Goal: Task Accomplishment & Management: Use online tool/utility

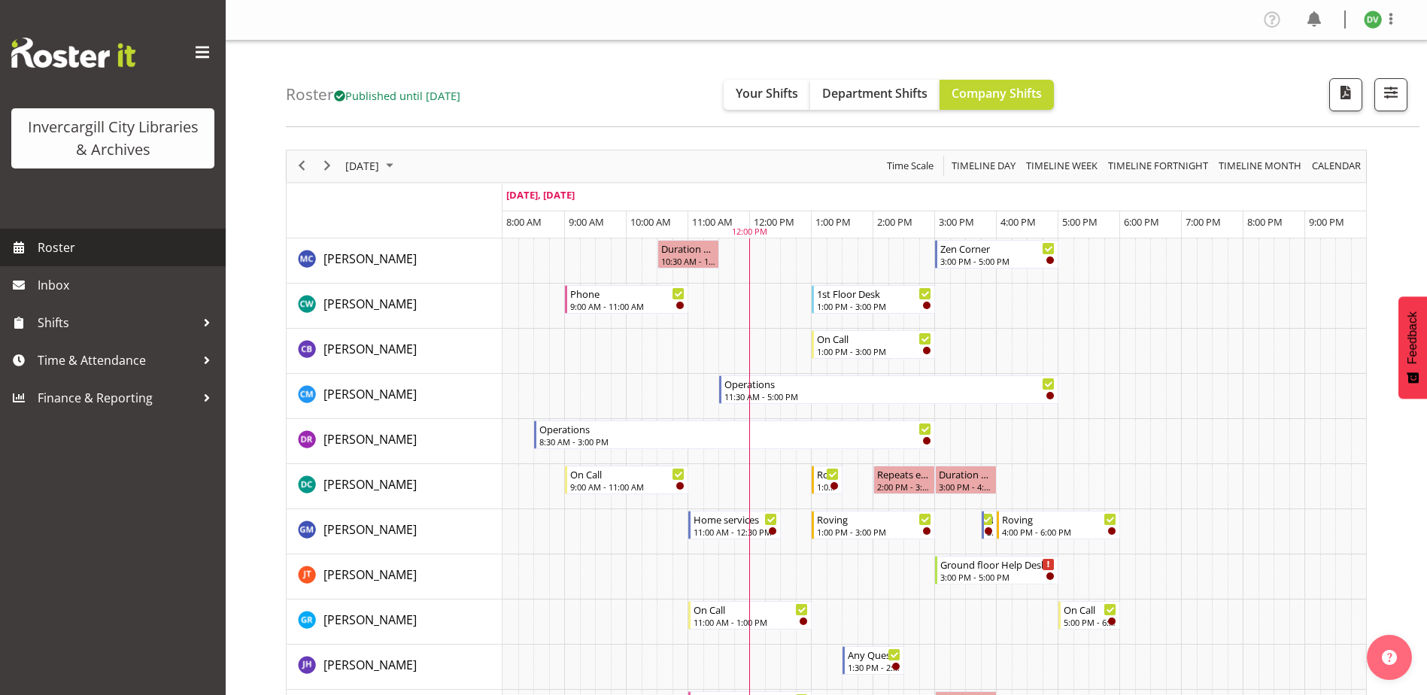
click at [42, 244] on span "Roster" at bounding box center [128, 247] width 181 height 23
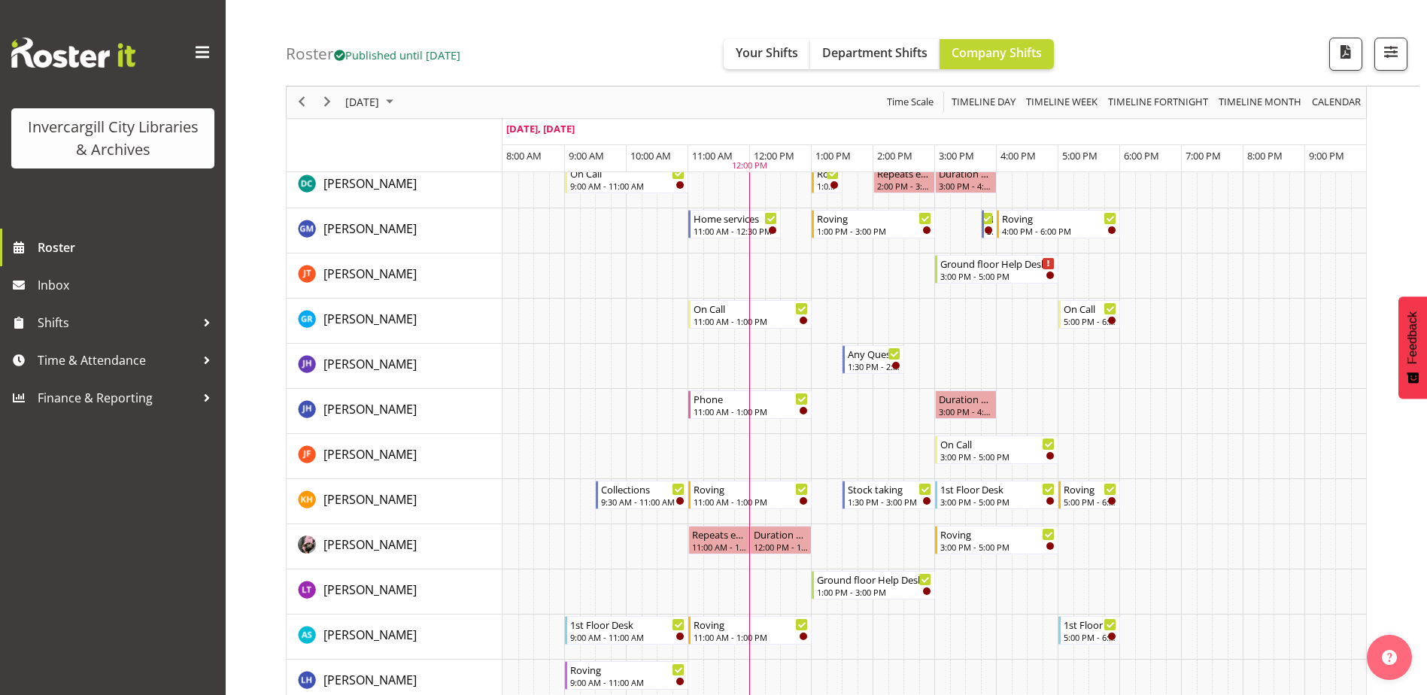
scroll to position [376, 0]
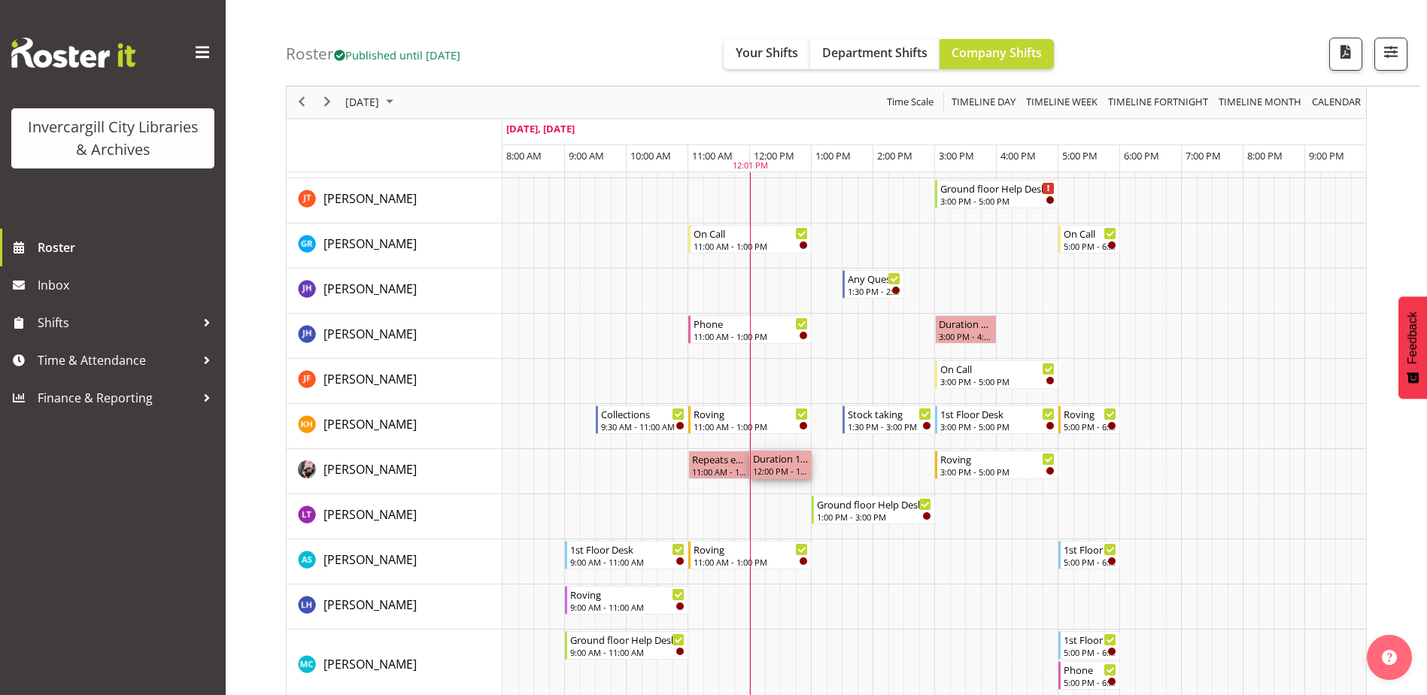
click at [778, 471] on div "12:00 PM - 1:00 PM" at bounding box center [781, 471] width 56 height 12
click at [794, 469] on div "12:00 PM - 1:00 PM" at bounding box center [781, 471] width 56 height 12
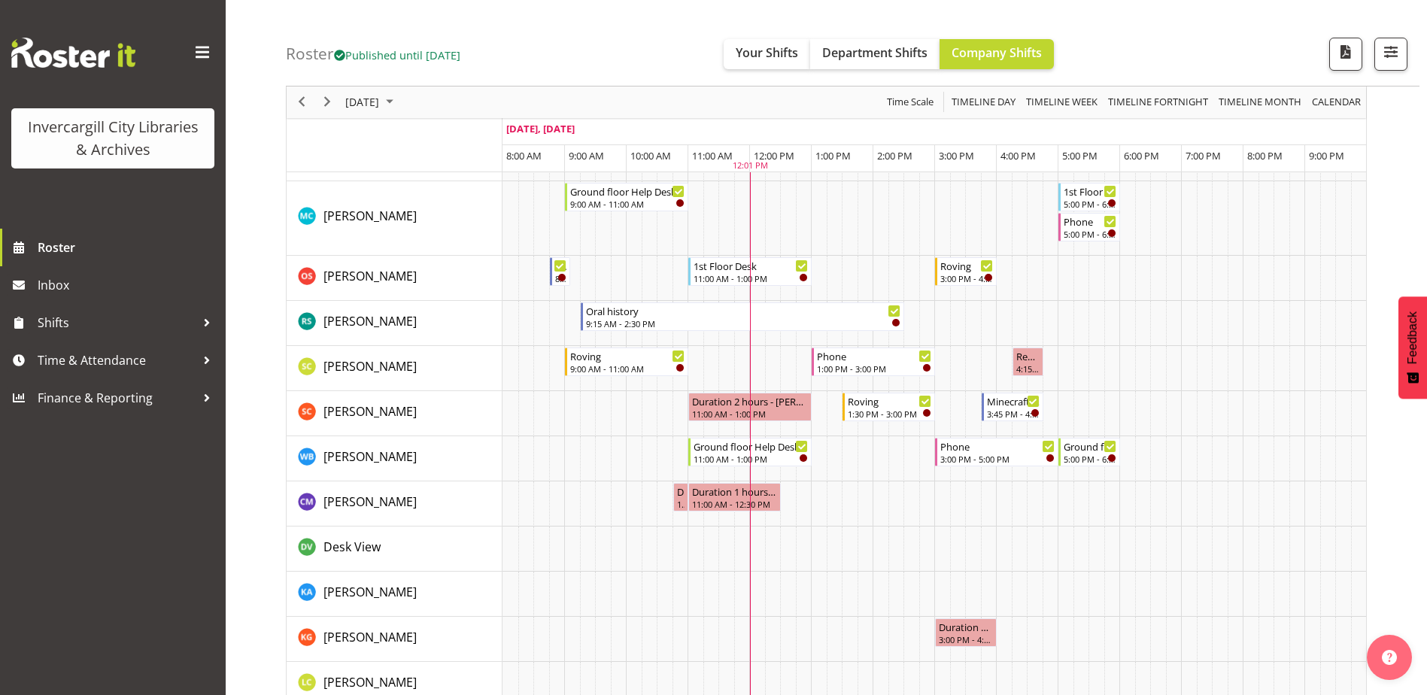
scroll to position [828, 0]
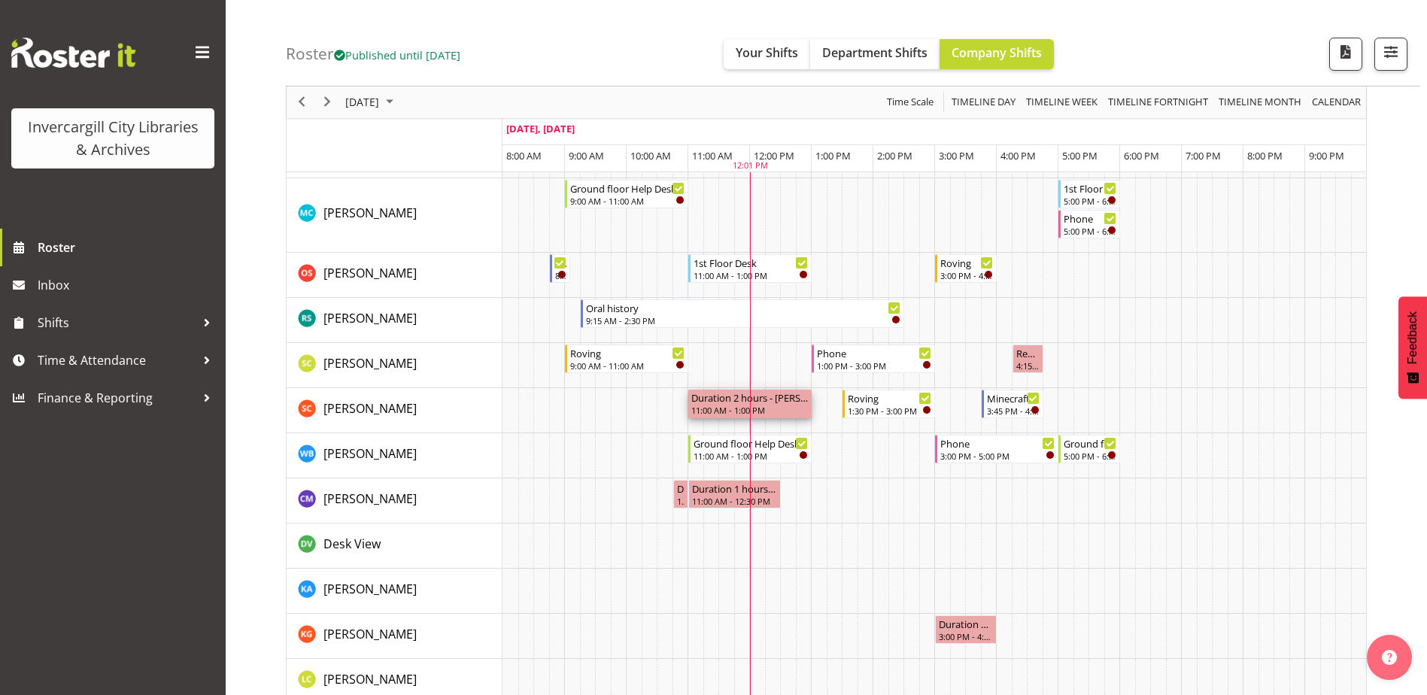
click at [780, 401] on div "Duration 2 hours - [PERSON_NAME]" at bounding box center [749, 397] width 117 height 15
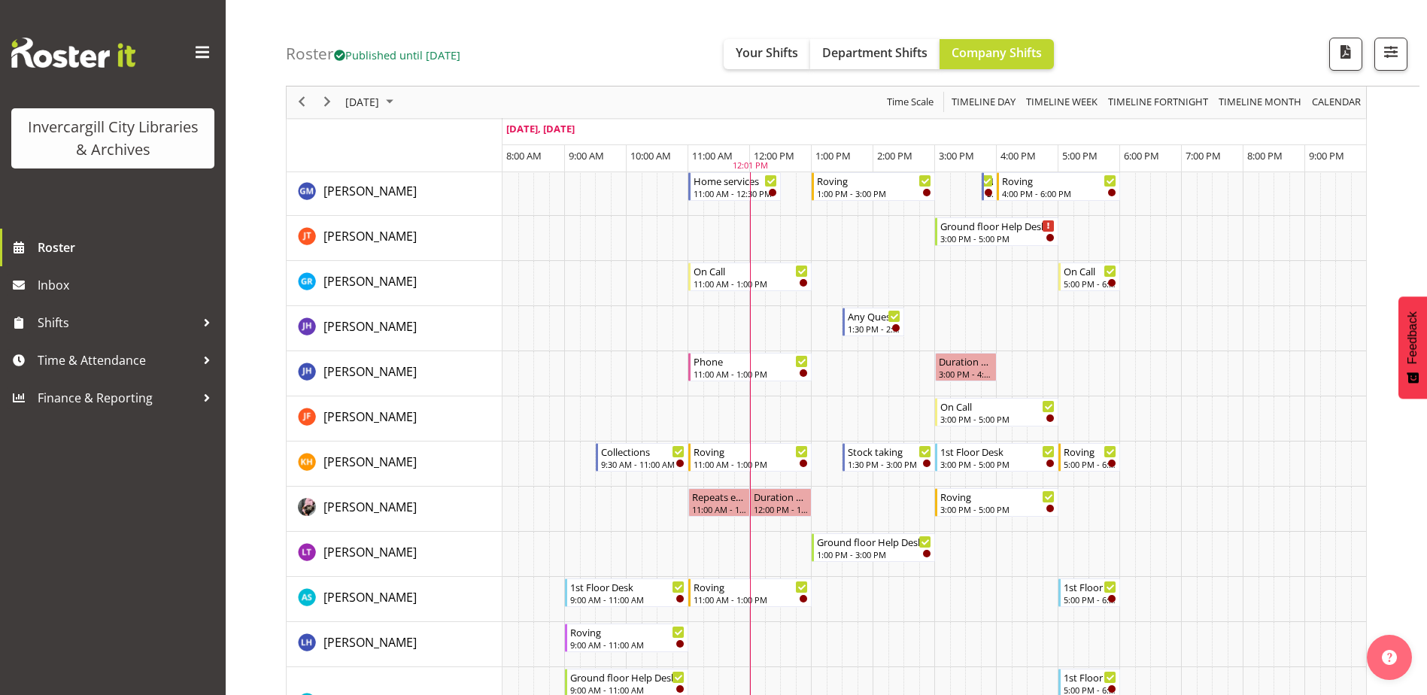
scroll to position [333, 0]
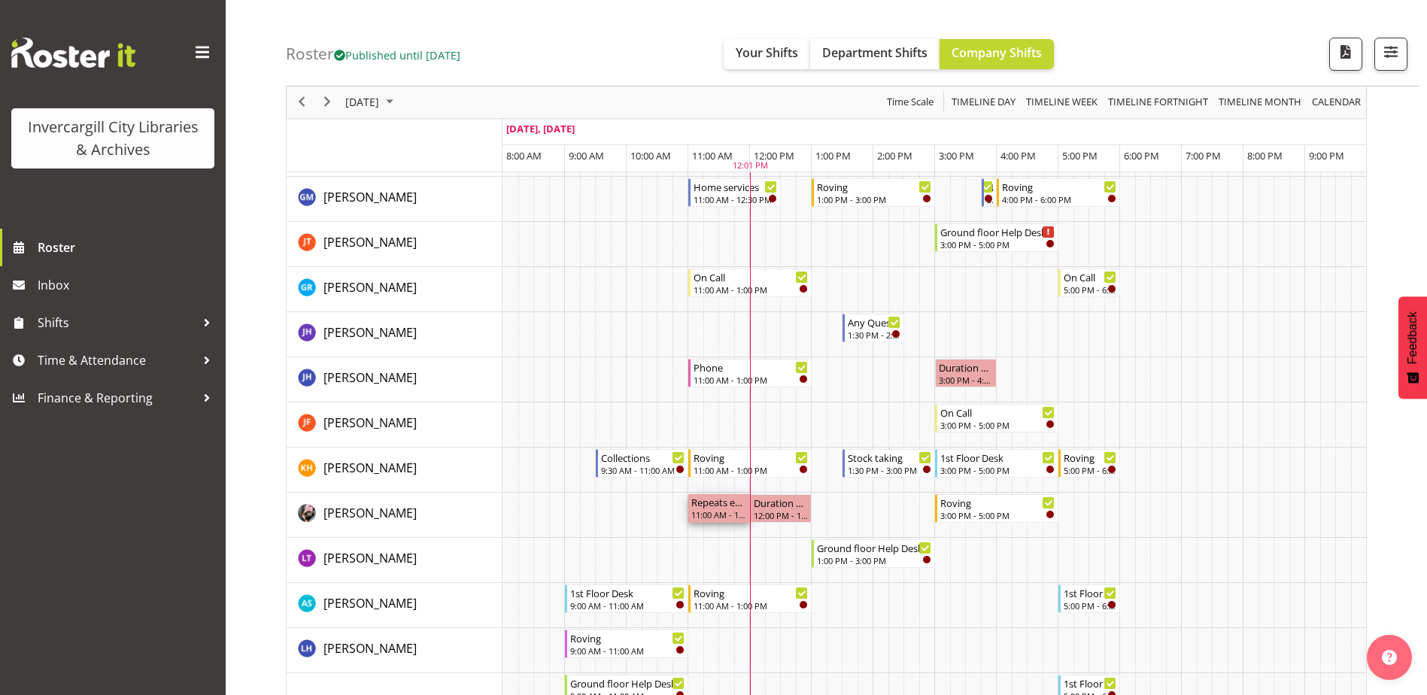
click at [727, 510] on div "11:00 AM - 12:00 PM" at bounding box center [719, 515] width 56 height 12
click at [772, 512] on div "12:00 PM - 1:00 PM" at bounding box center [781, 515] width 56 height 12
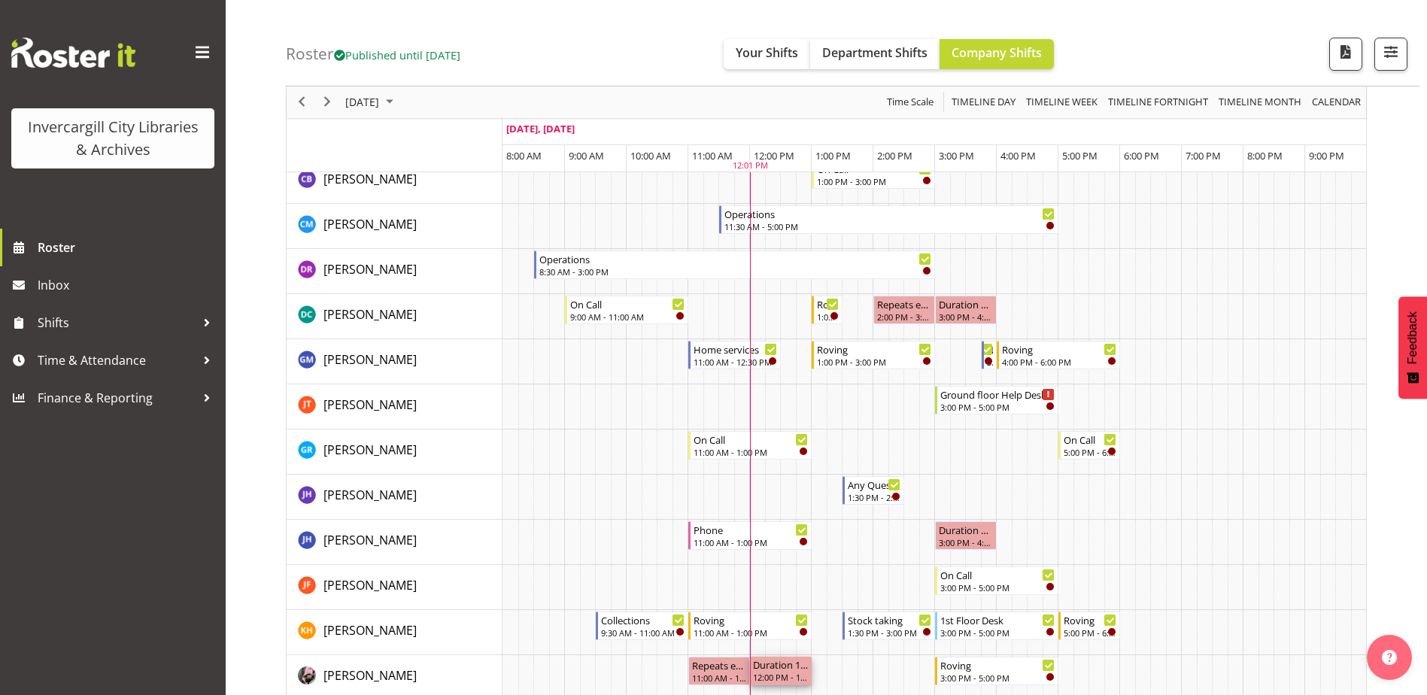
scroll to position [451, 0]
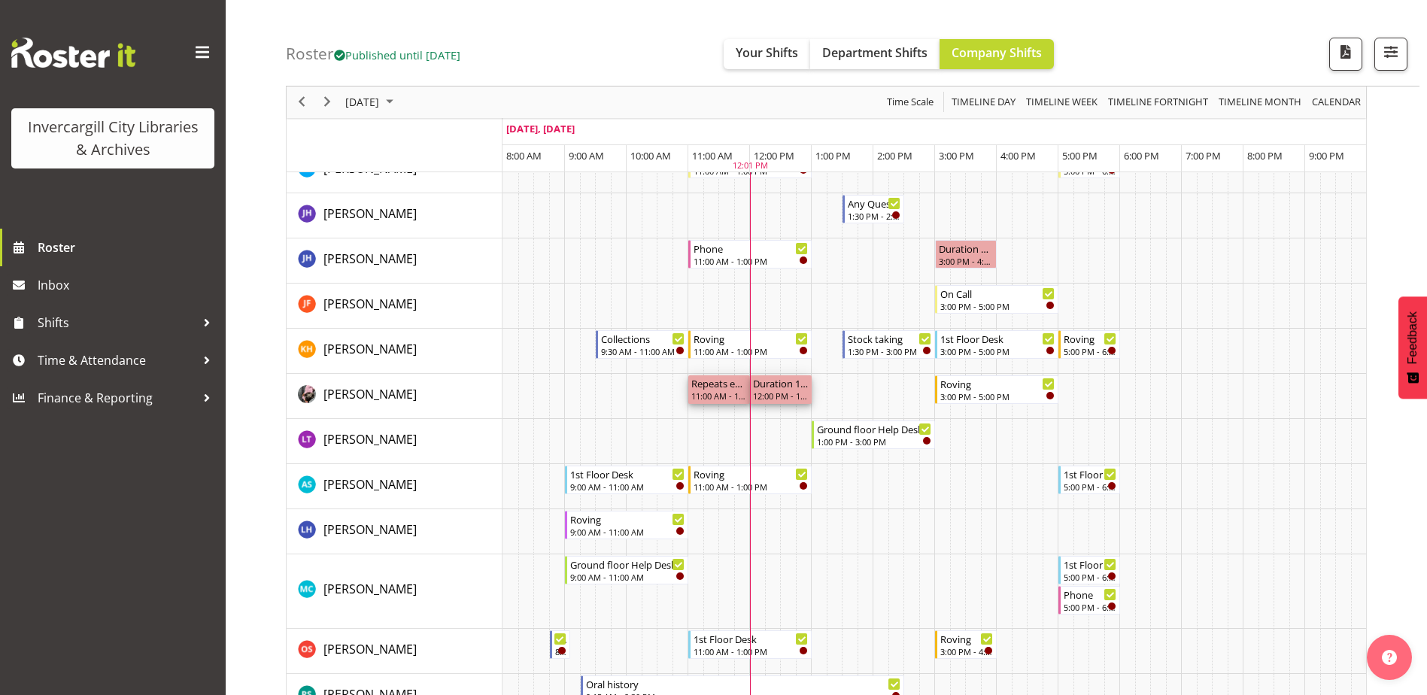
click at [730, 389] on div "Repeats every [DATE] - [PERSON_NAME]" at bounding box center [719, 382] width 56 height 15
click at [775, 390] on div "Duration 1 hours - [PERSON_NAME]" at bounding box center [781, 382] width 56 height 15
